Goal: Information Seeking & Learning: Check status

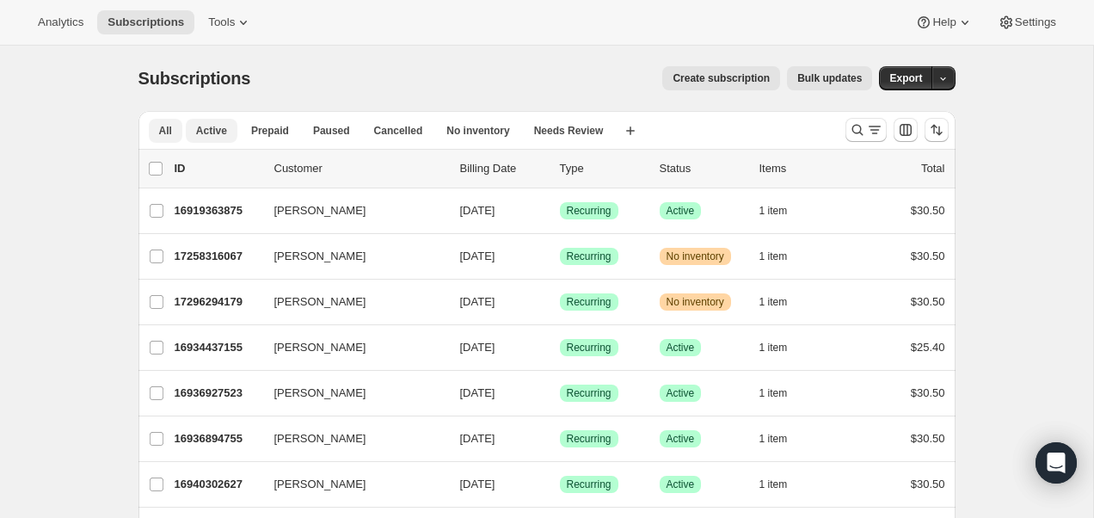
click at [218, 133] on span "Active" at bounding box center [211, 131] width 31 height 14
click at [402, 127] on span "Cancelled" at bounding box center [398, 131] width 49 height 14
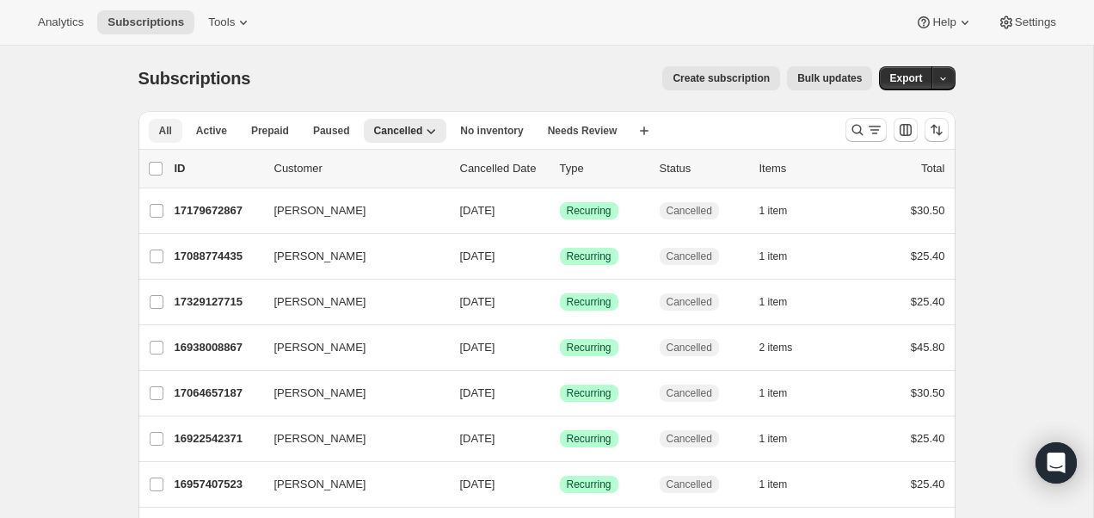
click at [169, 132] on span "All" at bounding box center [165, 131] width 13 height 14
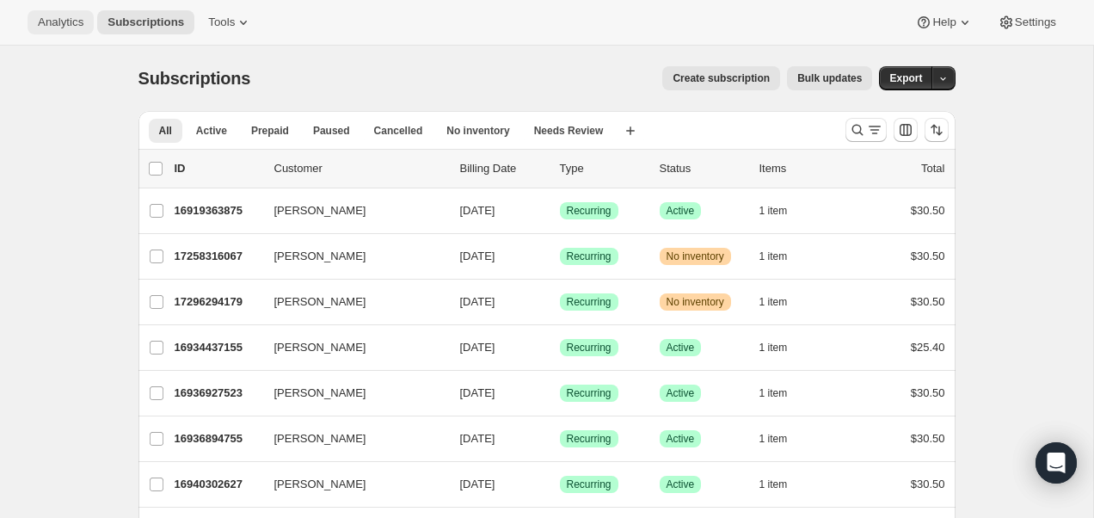
click at [48, 31] on button "Analytics" at bounding box center [61, 22] width 66 height 24
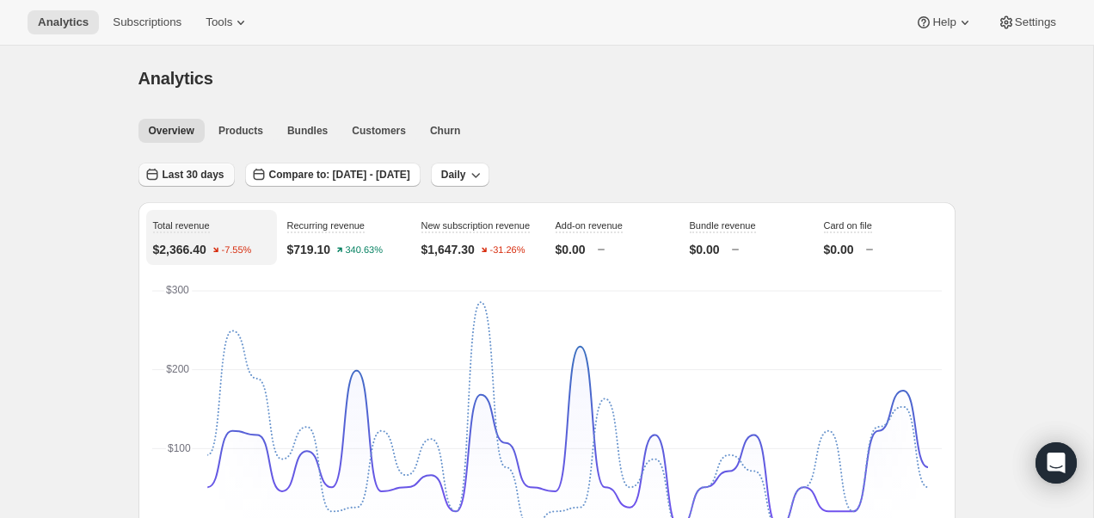
click at [168, 169] on span "Last 30 days" at bounding box center [194, 175] width 62 height 14
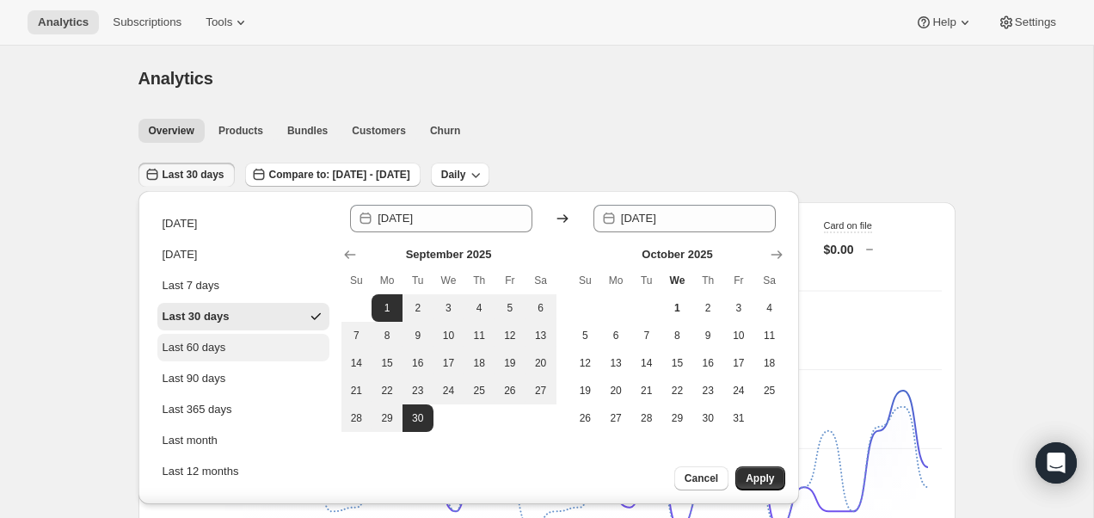
scroll to position [93, 0]
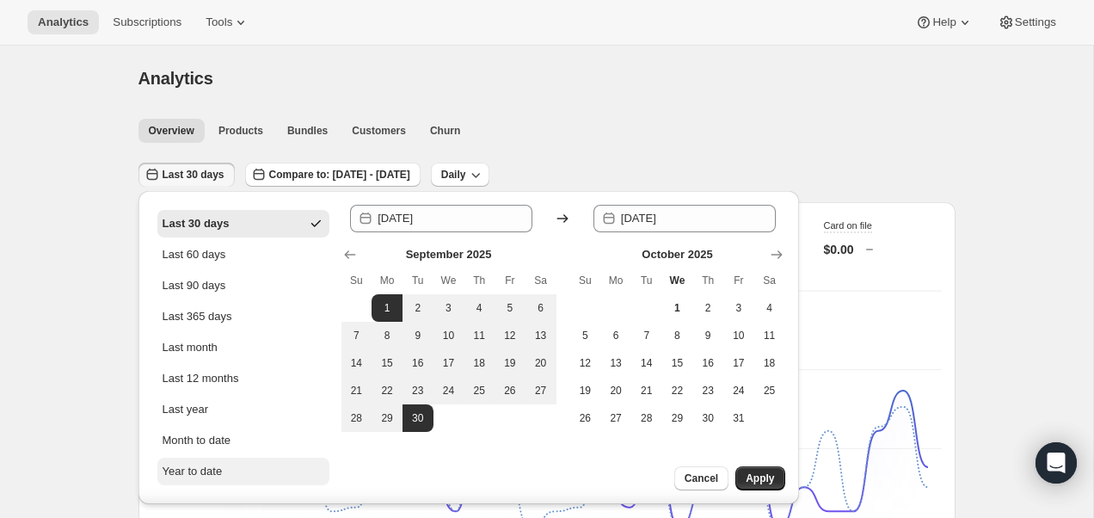
click at [216, 472] on div "Year to date" at bounding box center [193, 471] width 60 height 17
type input "[DATE]"
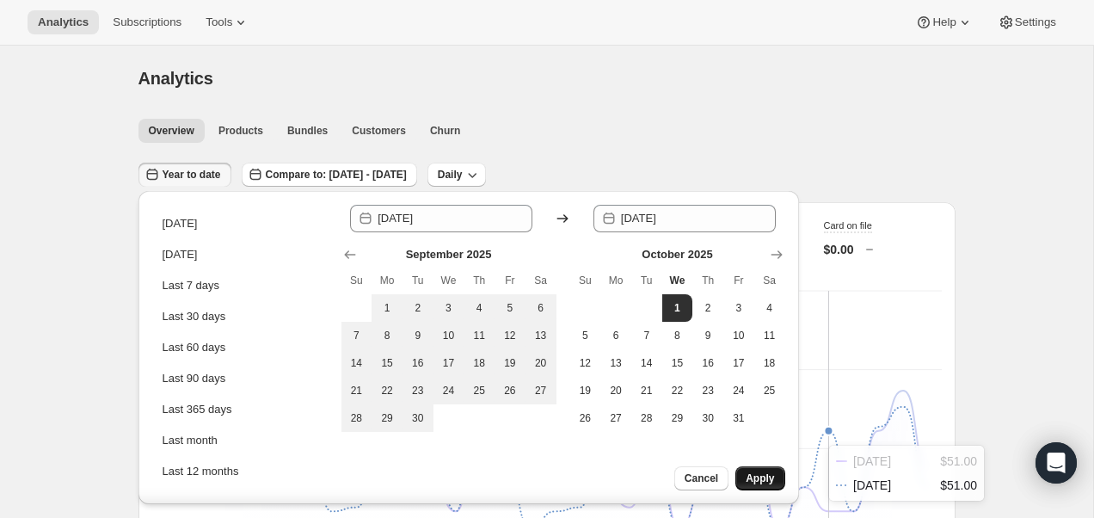
click at [777, 481] on button "Apply" at bounding box center [759, 478] width 49 height 24
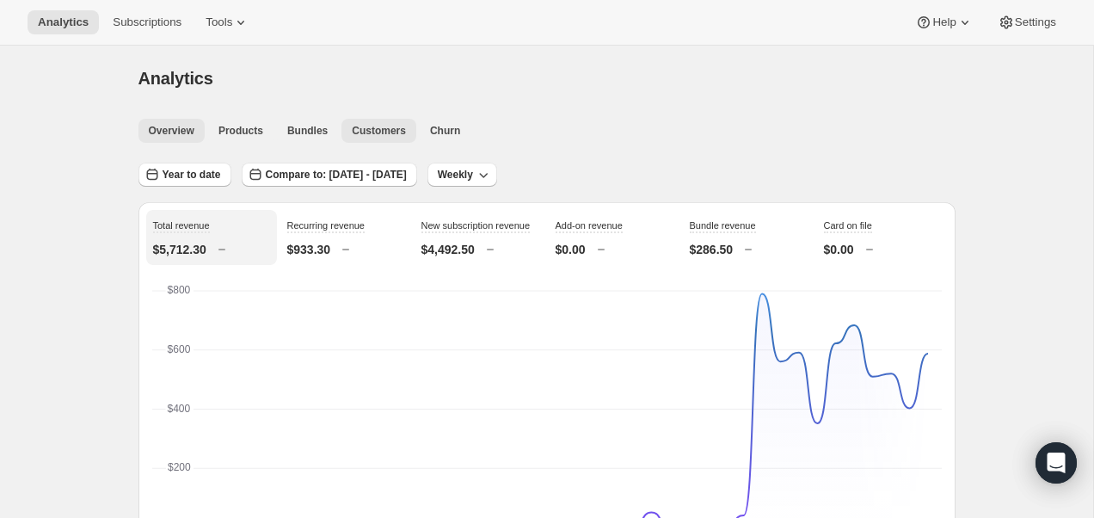
click at [368, 120] on button "Customers" at bounding box center [378, 131] width 75 height 24
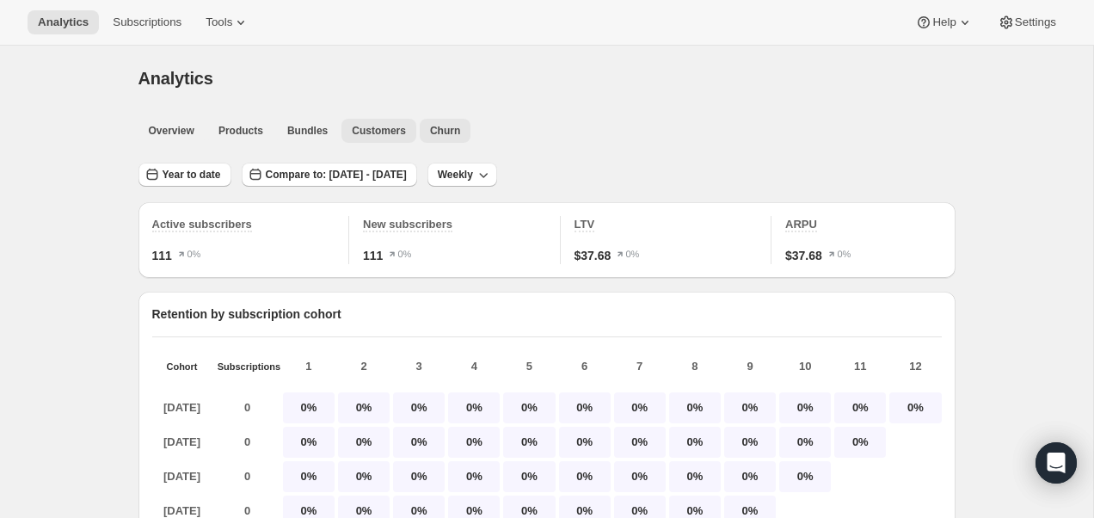
click at [425, 123] on button "Churn" at bounding box center [445, 131] width 51 height 24
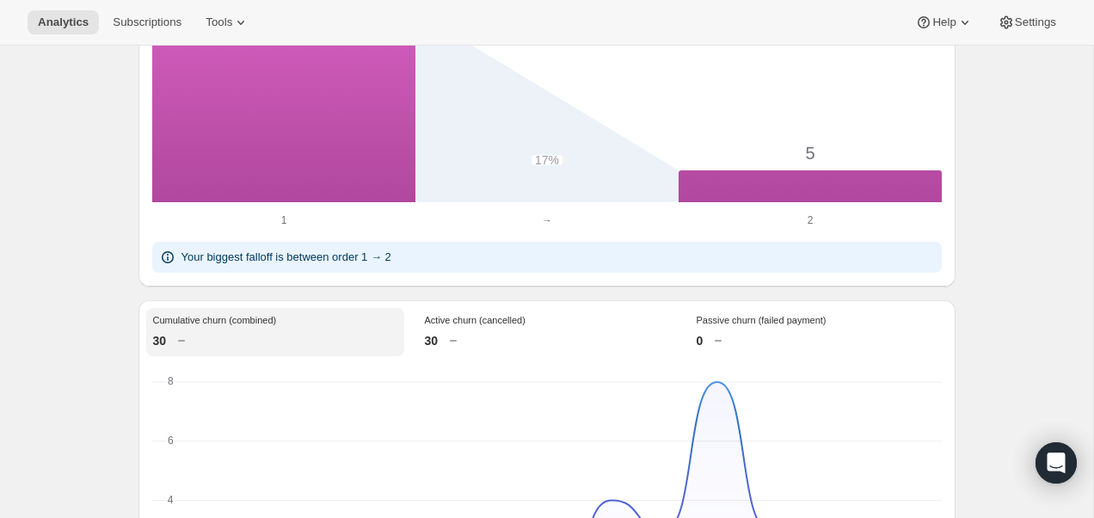
scroll to position [989, 0]
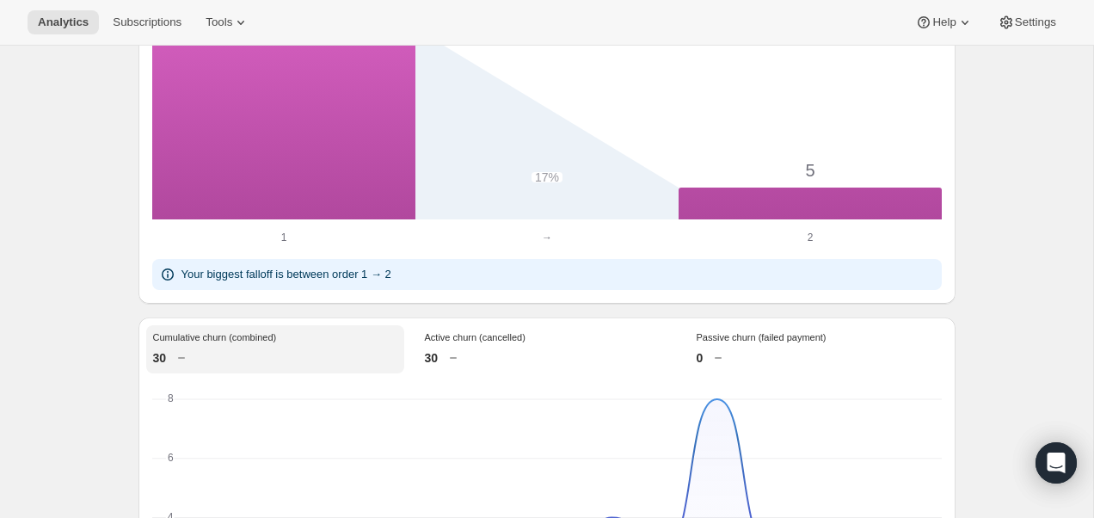
click at [214, 287] on div "Your biggest falloff is between order 1 → 2" at bounding box center [546, 274] width 789 height 31
drag, startPoint x: 222, startPoint y: 278, endPoint x: 408, endPoint y: 278, distance: 186.6
click at [408, 278] on div "Your biggest falloff is between order 1 → 2" at bounding box center [547, 274] width 776 height 17
click at [94, 318] on div "Analytics. This page is ready Analytics Overview Products Bundles Customers Chu…" at bounding box center [546, 144] width 1093 height 2175
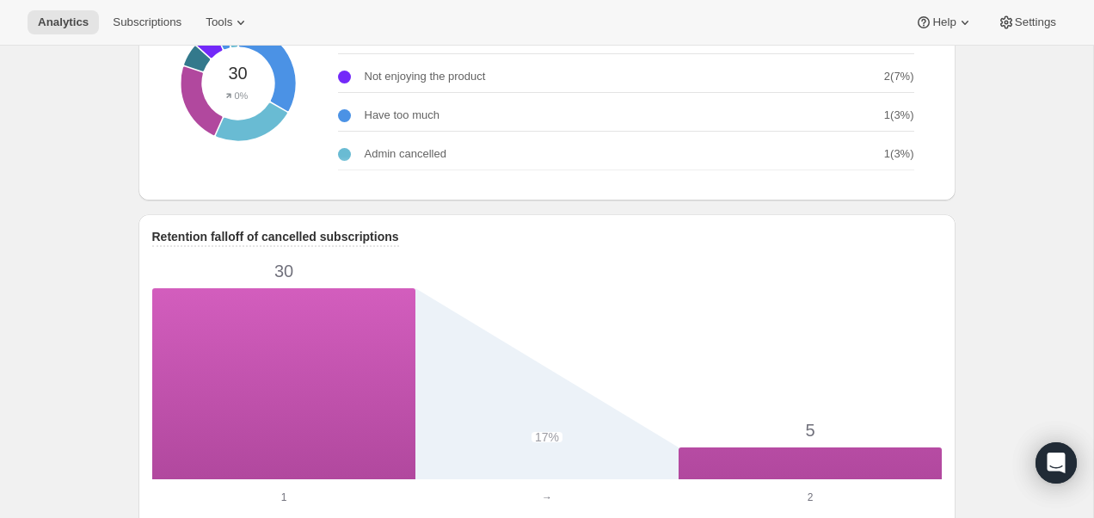
scroll to position [0, 0]
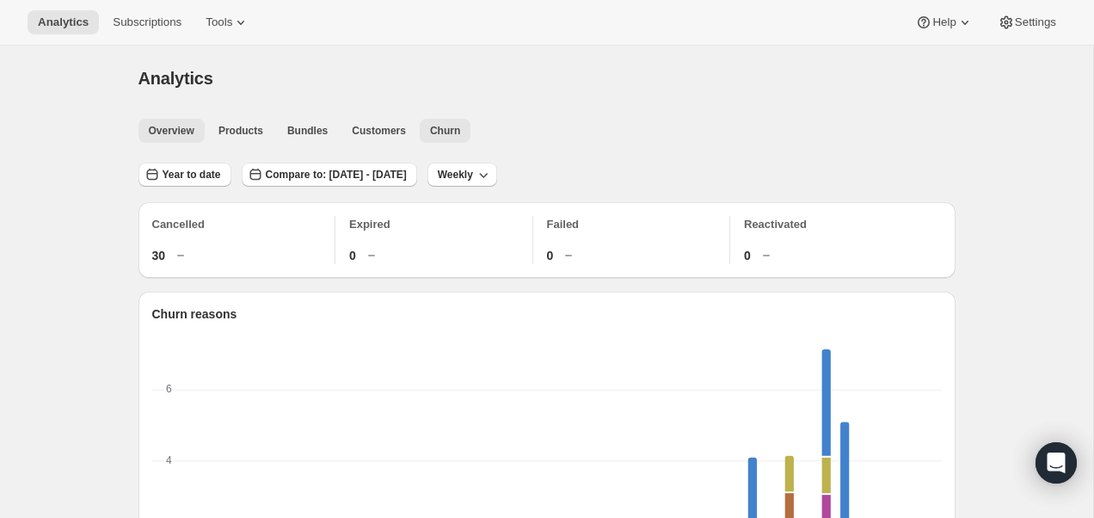
click at [160, 124] on span "Overview" at bounding box center [172, 131] width 46 height 14
